Goal: Check status

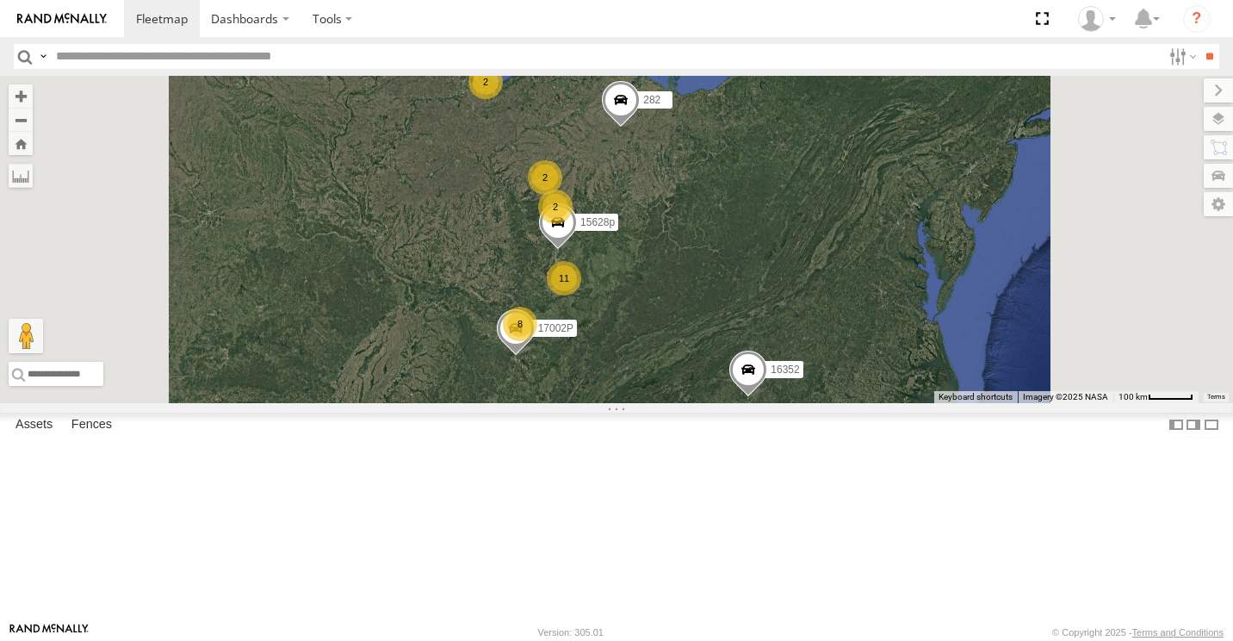
click at [537, 341] on div "8" at bounding box center [520, 324] width 34 height 34
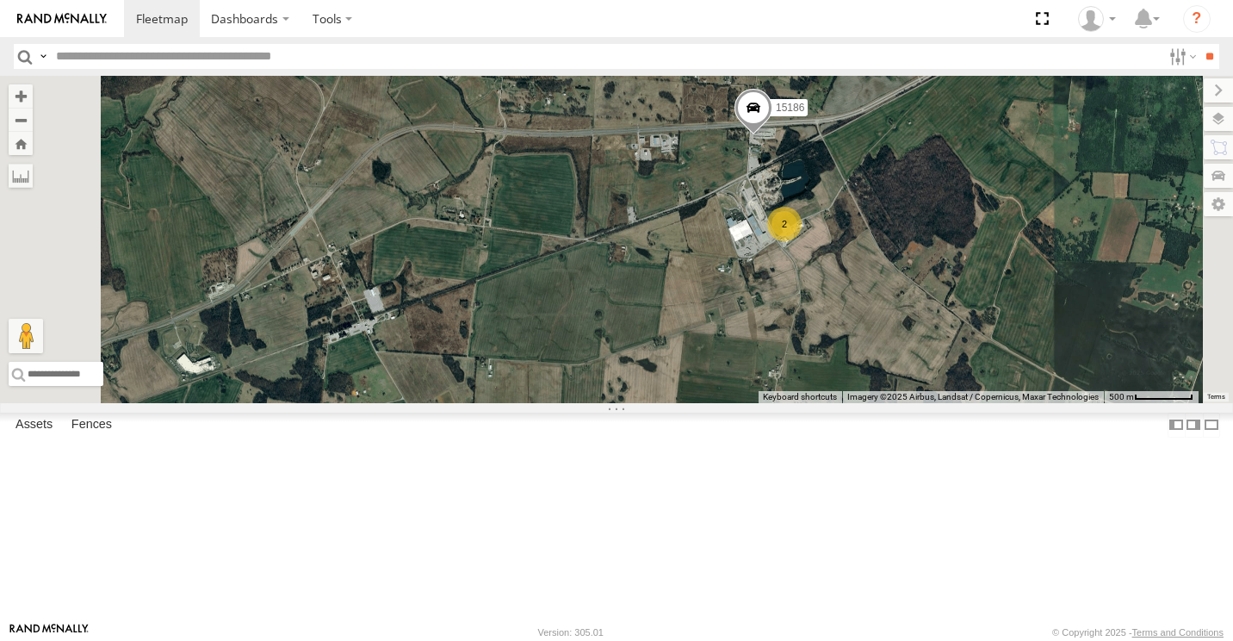
click at [773, 136] on span at bounding box center [754, 113] width 38 height 47
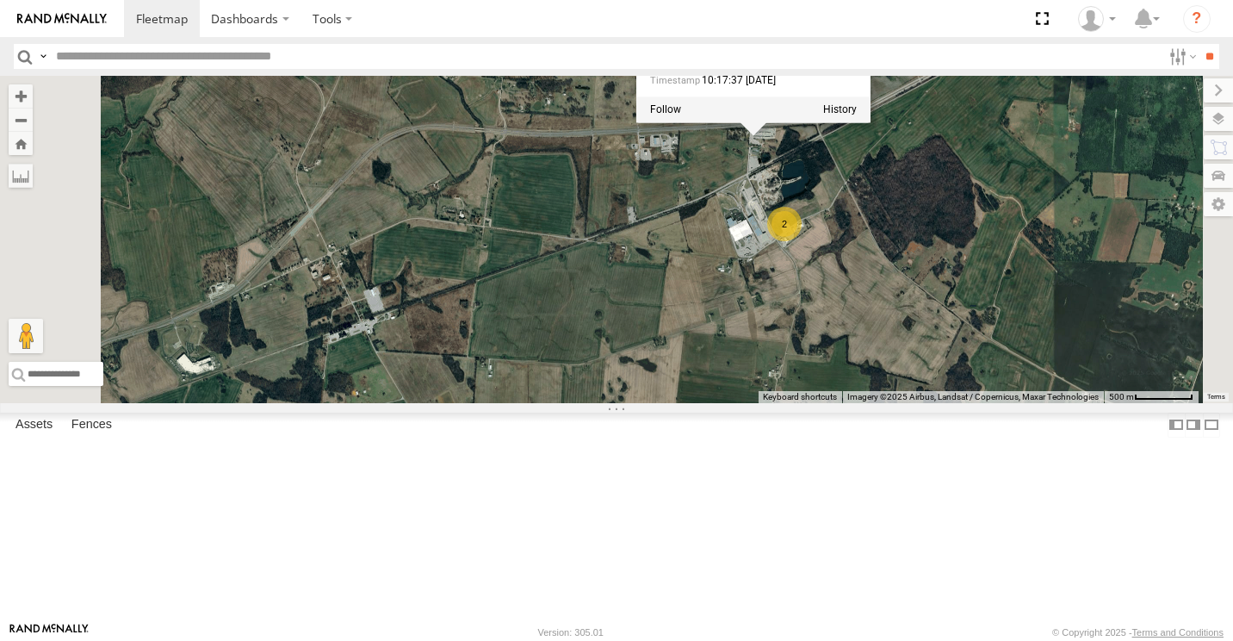
click at [903, 289] on div "15628p 282 17002P 16352 15906P 15186 2 15186 [STREET_ADDRESS] 0 10:17:37 [DATE]" at bounding box center [616, 239] width 1233 height 327
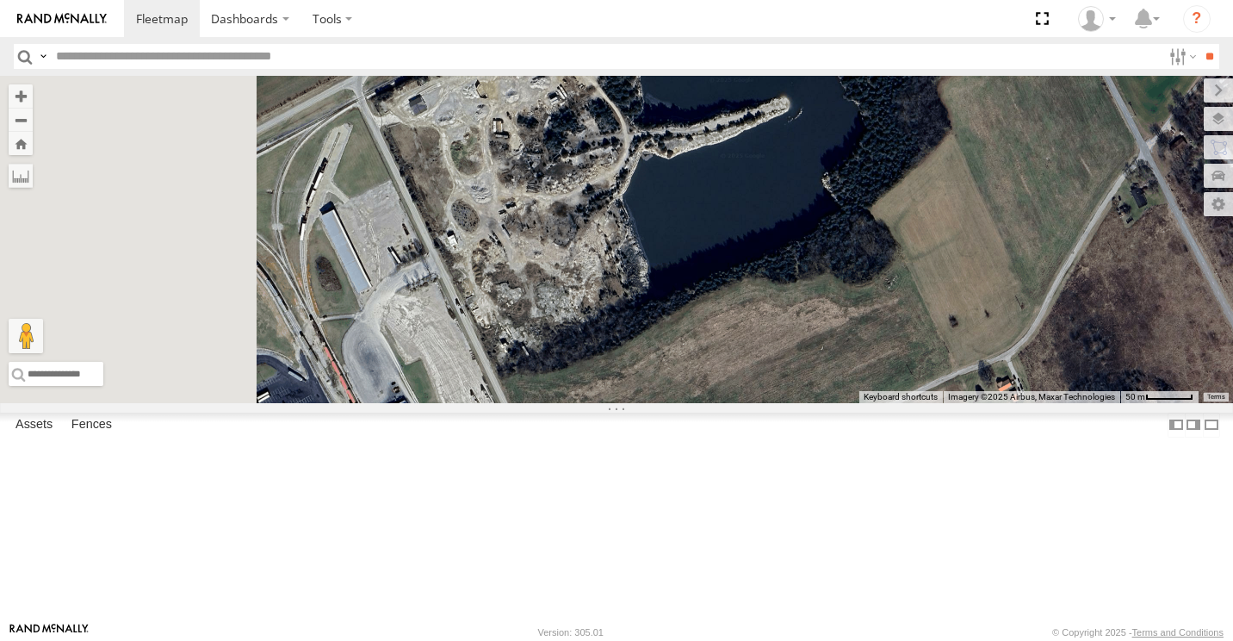
drag, startPoint x: 812, startPoint y: 435, endPoint x: 1040, endPoint y: 460, distance: 229.6
click at [1040, 403] on div "15628p 282 17002P 16352 15906P 15186 2" at bounding box center [616, 239] width 1233 height 327
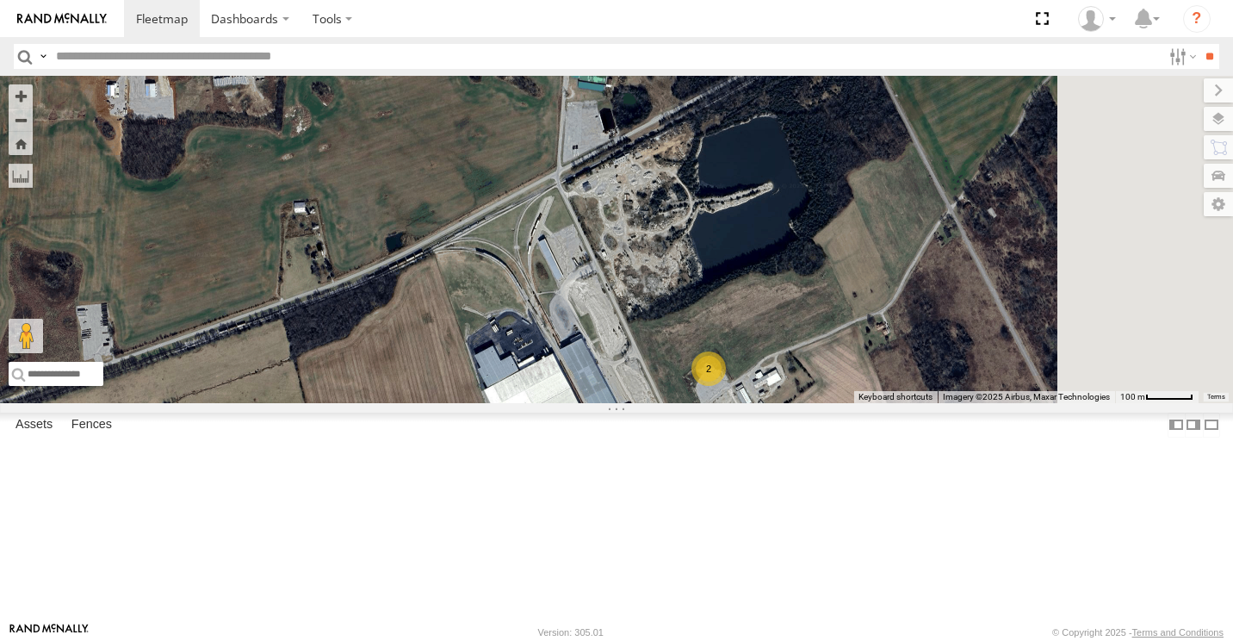
drag, startPoint x: 996, startPoint y: 472, endPoint x: 929, endPoint y: 369, distance: 122.5
click at [930, 370] on div "15628p 282 17002P 16352 15906P 15186 2" at bounding box center [616, 239] width 1233 height 327
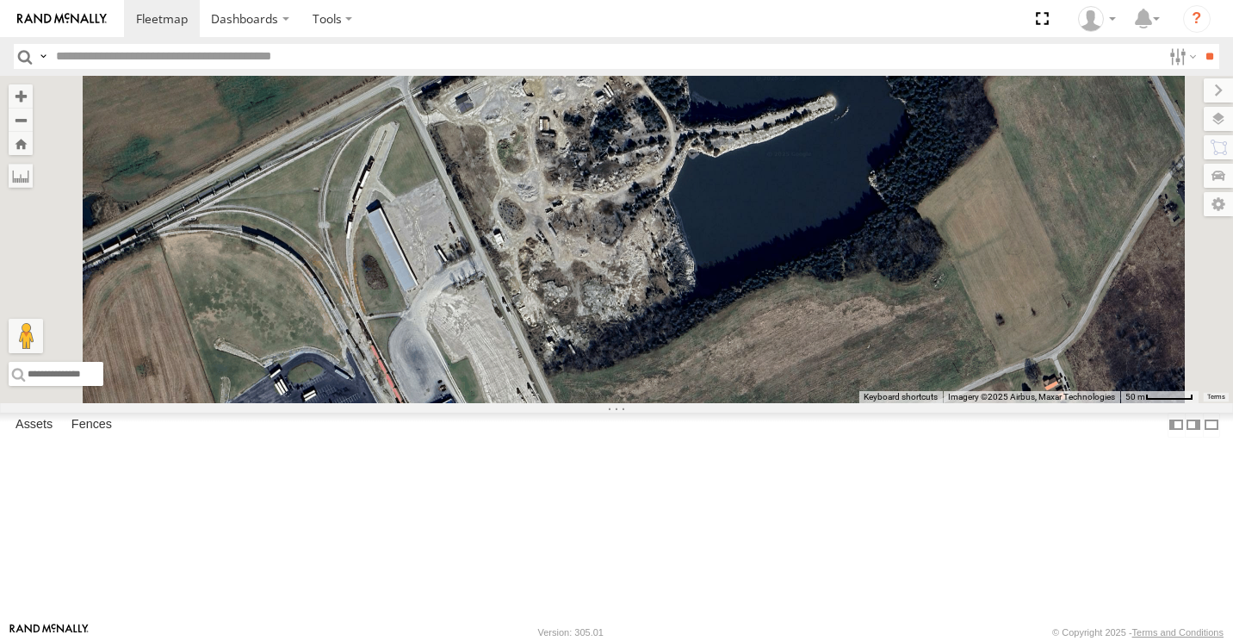
drag, startPoint x: 803, startPoint y: 235, endPoint x: 815, endPoint y: 414, distance: 179.6
click at [815, 403] on div "15628p 282 17002P 16352 15906P 15186 2" at bounding box center [616, 239] width 1233 height 327
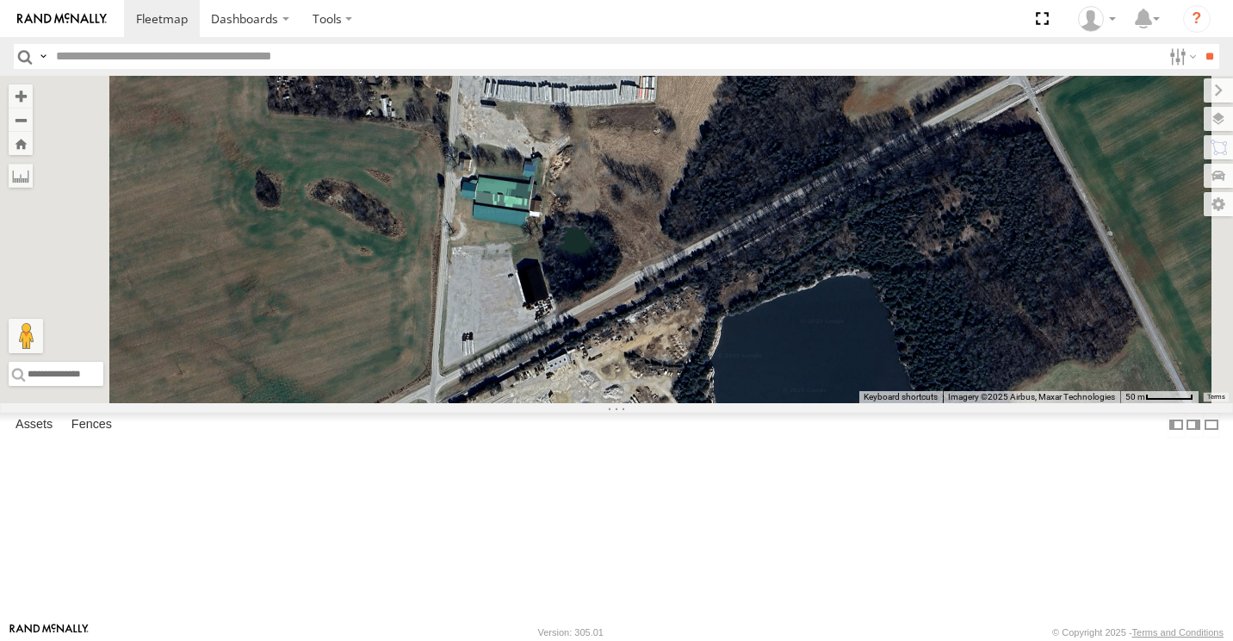
drag, startPoint x: 838, startPoint y: 202, endPoint x: 855, endPoint y: 388, distance: 186.8
click at [855, 388] on div "15628p 282 17002P 16352 15906P 15186 2" at bounding box center [616, 239] width 1233 height 327
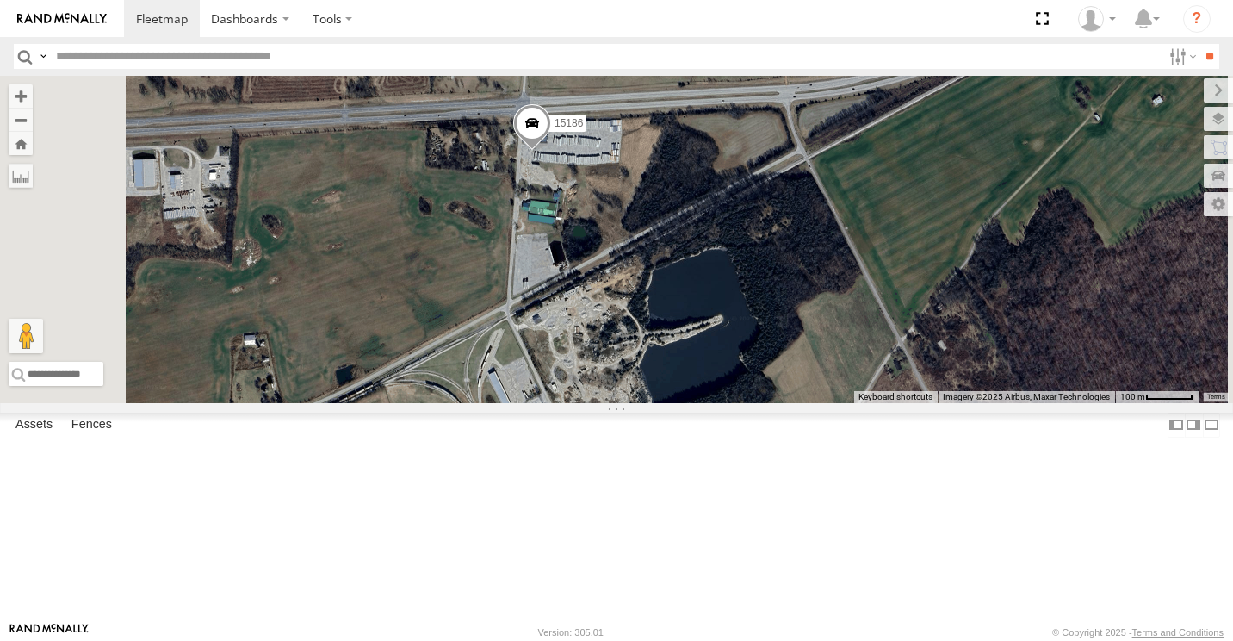
drag, startPoint x: 806, startPoint y: 421, endPoint x: 795, endPoint y: 338, distance: 84.3
click at [800, 342] on div "15628p 282 17002P 16352 15906P 15186" at bounding box center [616, 239] width 1233 height 327
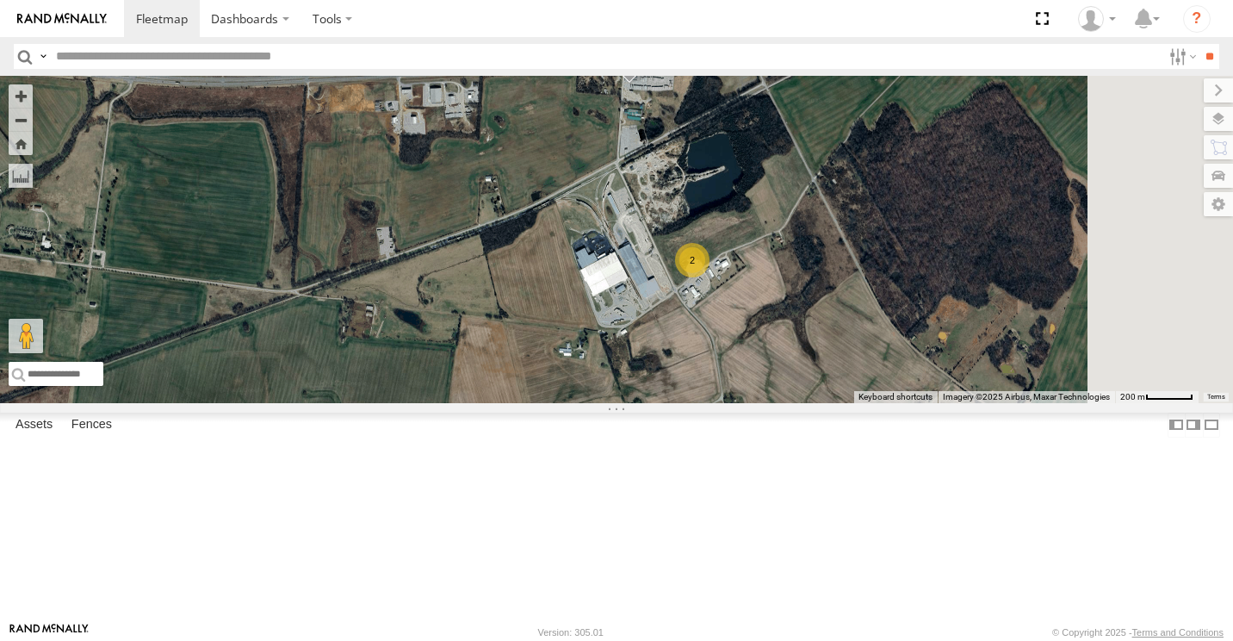
drag, startPoint x: 1007, startPoint y: 289, endPoint x: 878, endPoint y: 312, distance: 131.3
click at [884, 307] on div "15628p 282 17002P 16352 15906P 15186 2" at bounding box center [616, 239] width 1233 height 327
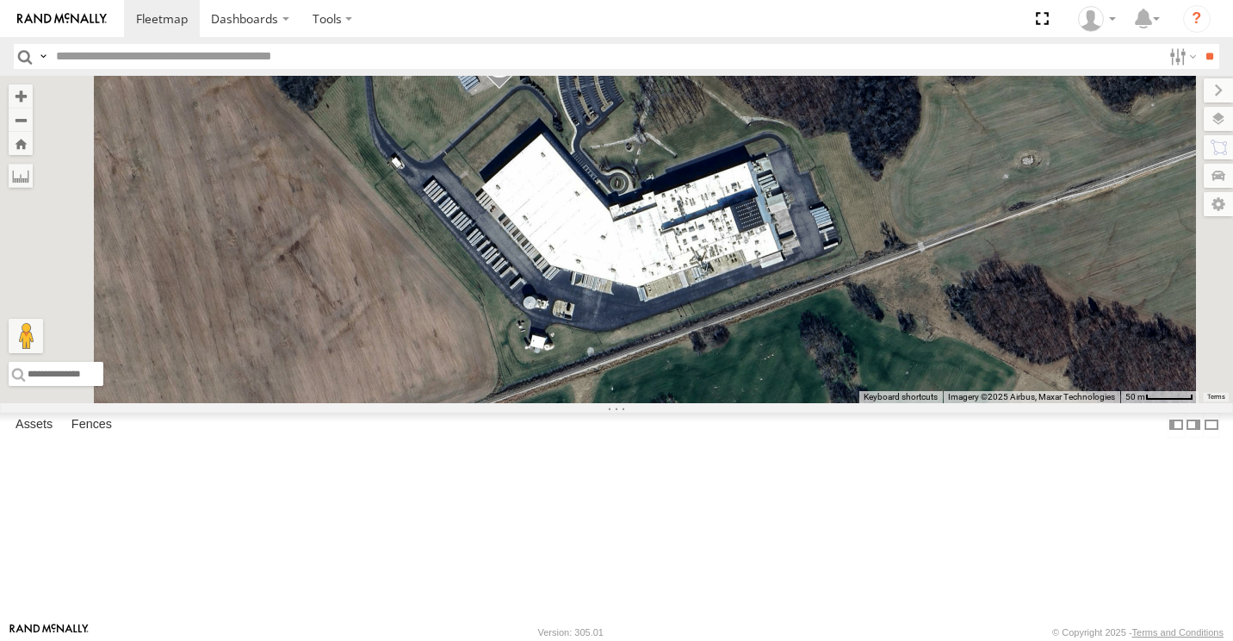
drag, startPoint x: 736, startPoint y: 196, endPoint x: 740, endPoint y: 236, distance: 39.9
click at [740, 236] on div "15628p 282 17002P 16352 15906P 10652 5060" at bounding box center [616, 239] width 1233 height 327
